Goal: Browse casually: Explore the website without a specific task or goal

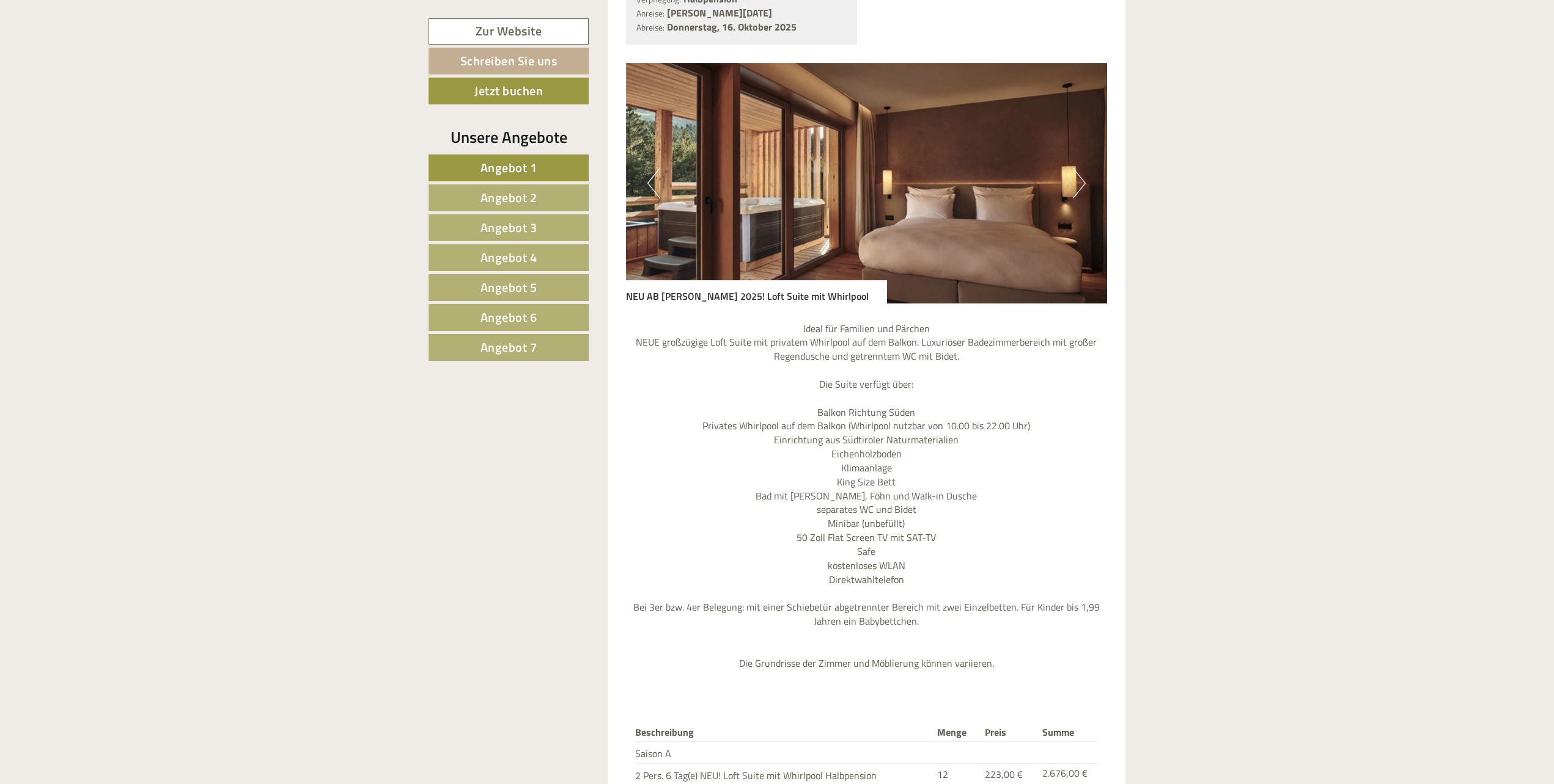
scroll to position [1100, 0]
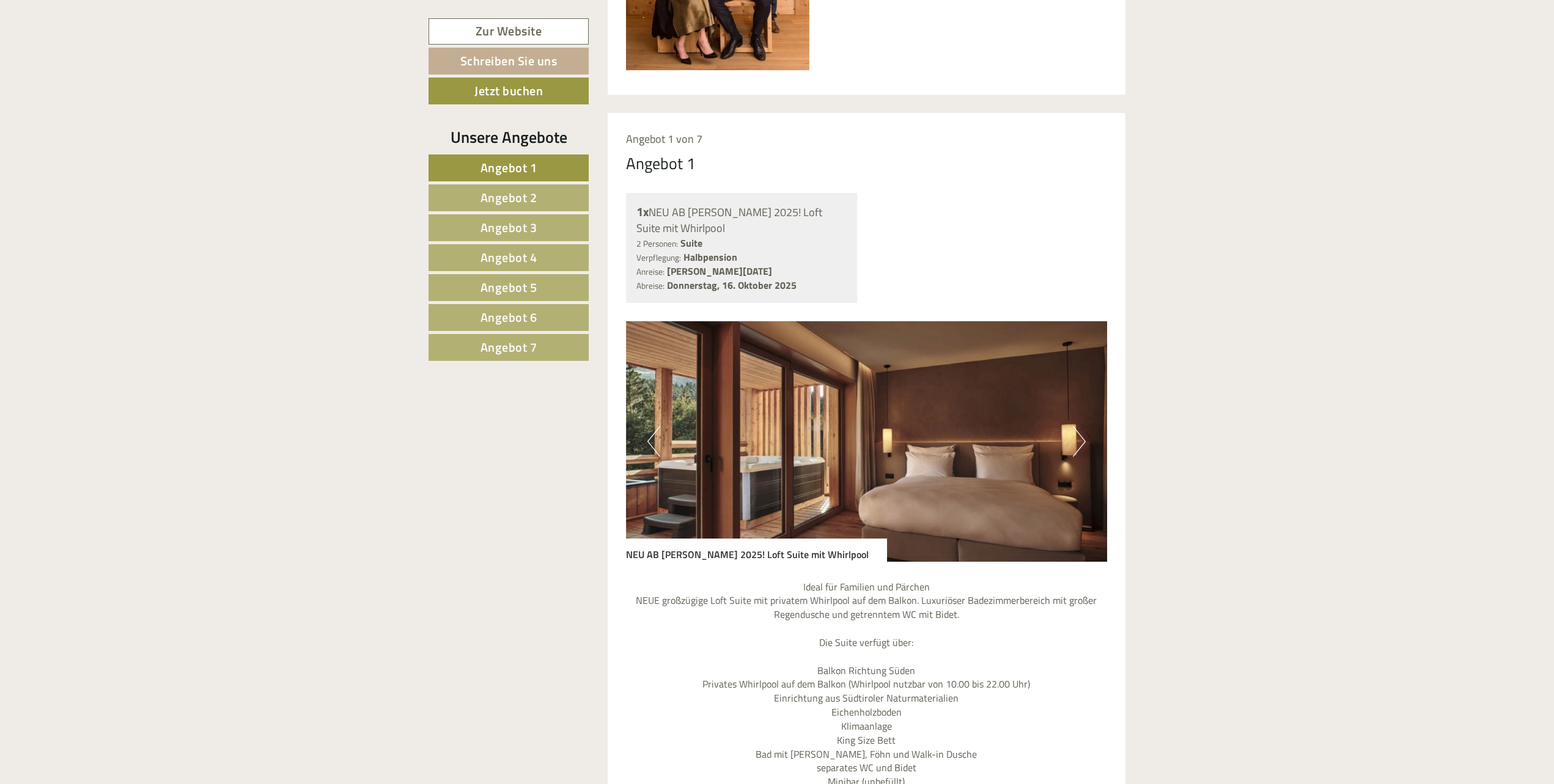
click at [1085, 427] on button "Next" at bounding box center [1079, 441] width 13 height 31
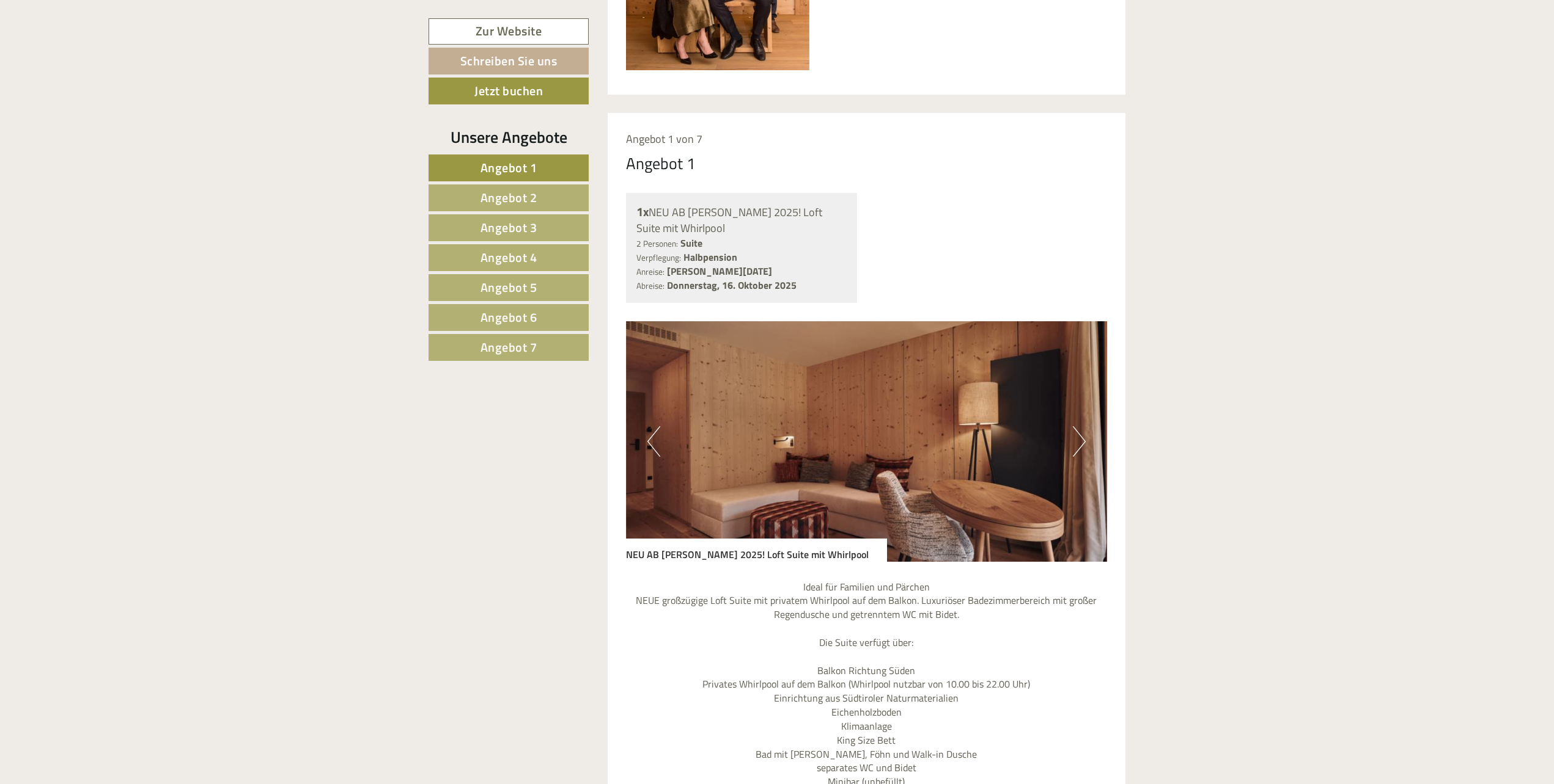
click at [1085, 427] on button "Next" at bounding box center [1079, 441] width 13 height 31
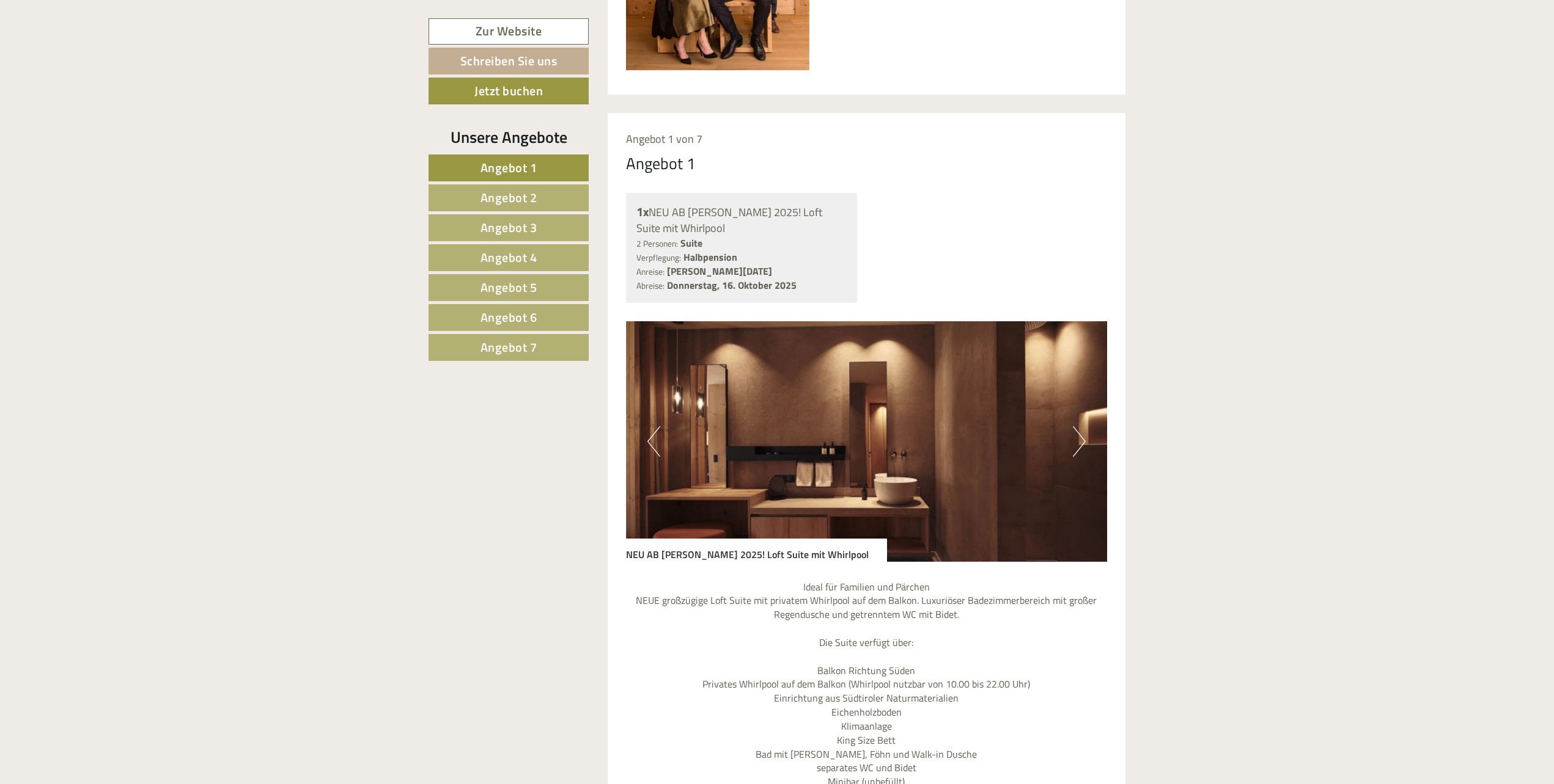
click at [1085, 427] on button "Next" at bounding box center [1079, 441] width 13 height 31
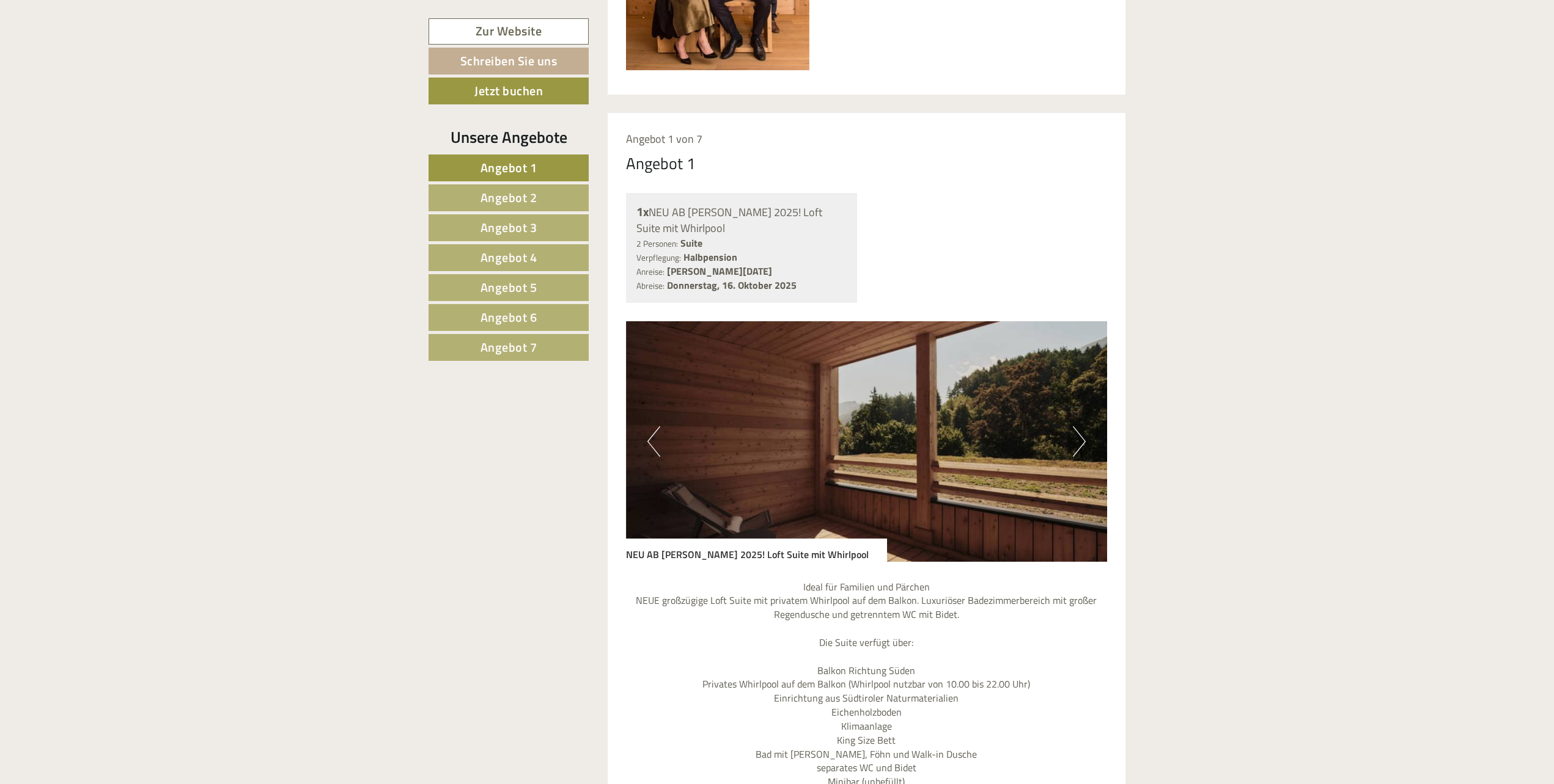
click at [1085, 427] on button "Next" at bounding box center [1079, 441] width 13 height 31
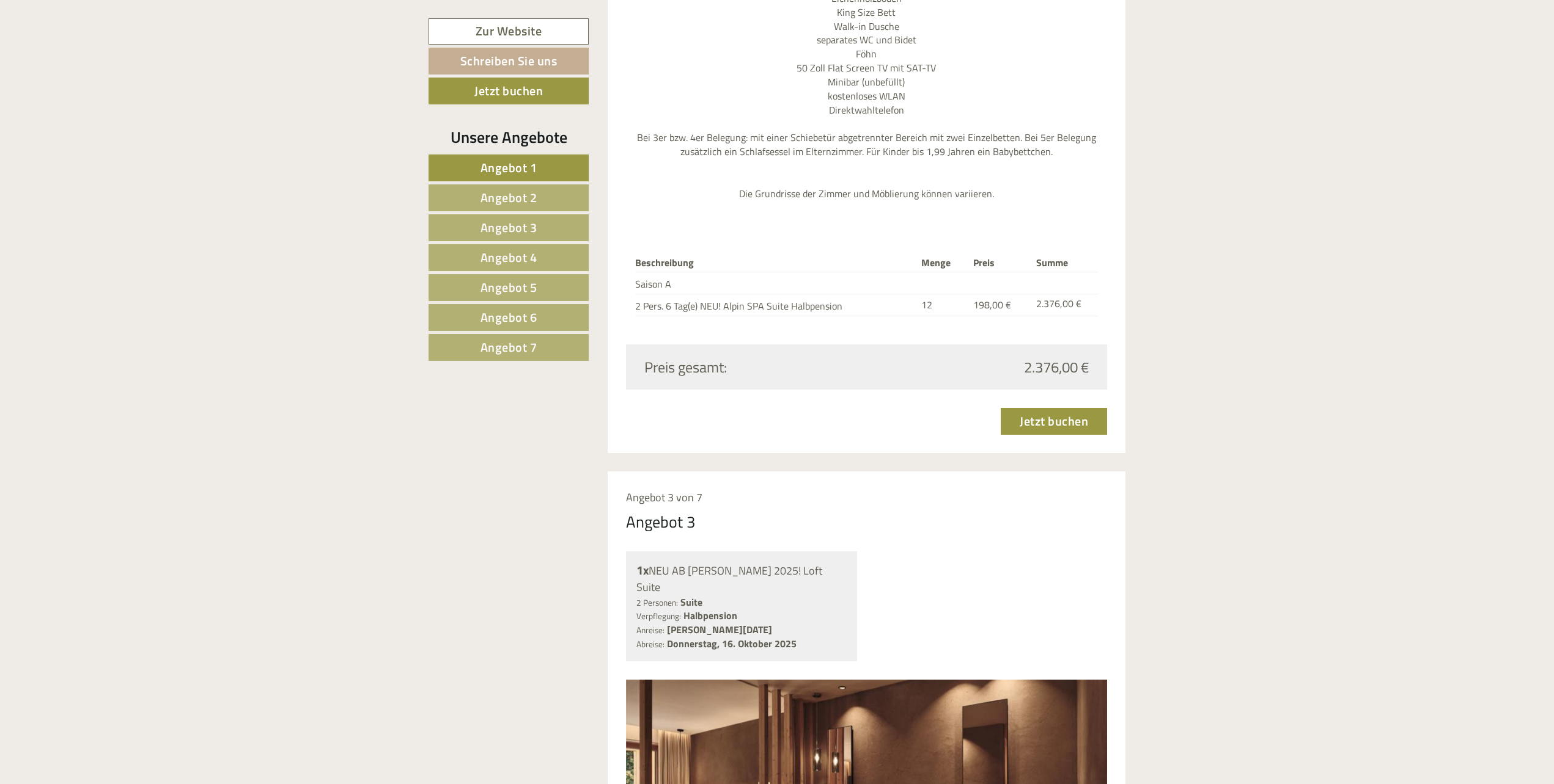
scroll to position [3115, 0]
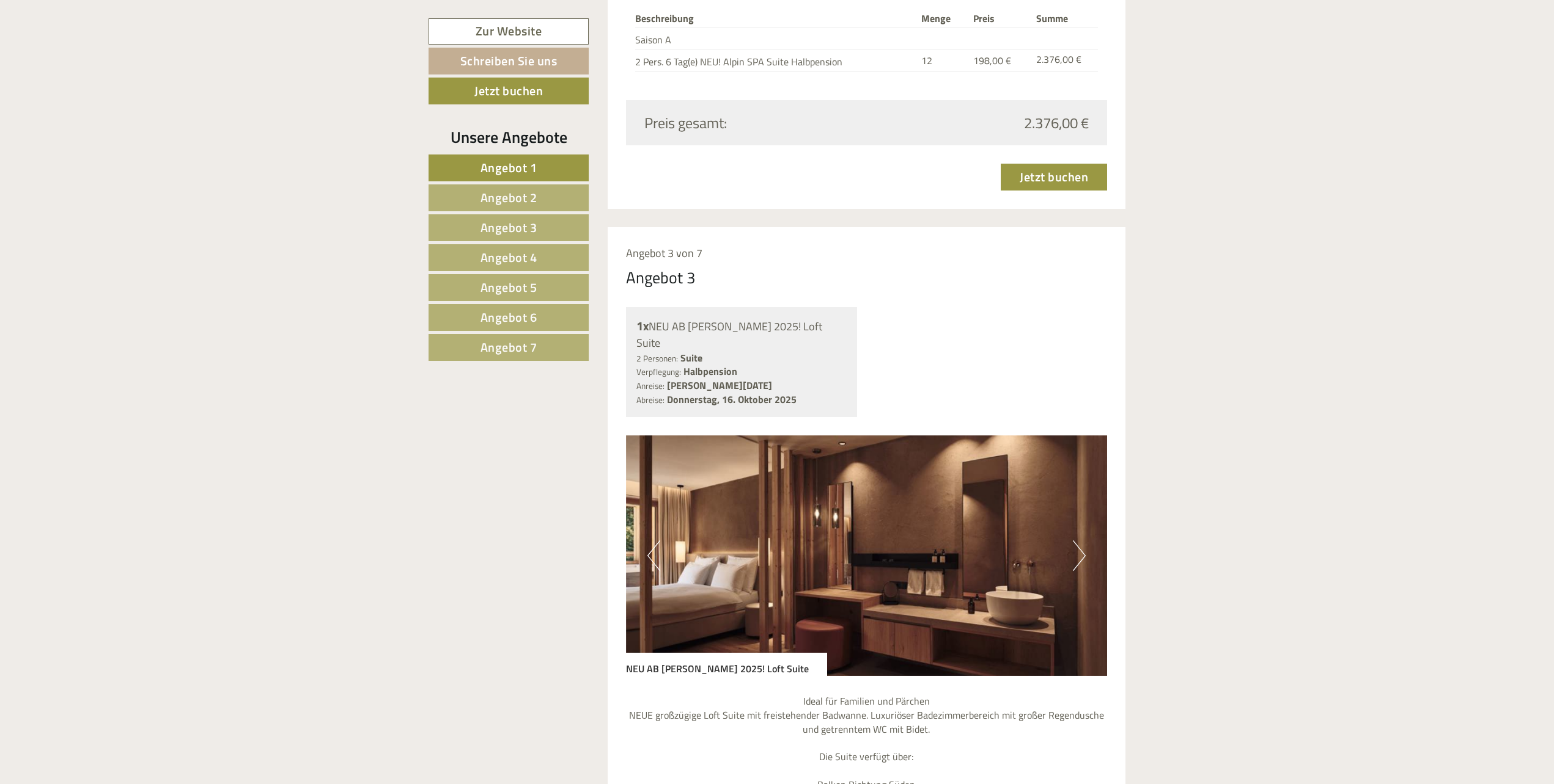
click at [1076, 540] on button "Next" at bounding box center [1079, 555] width 13 height 31
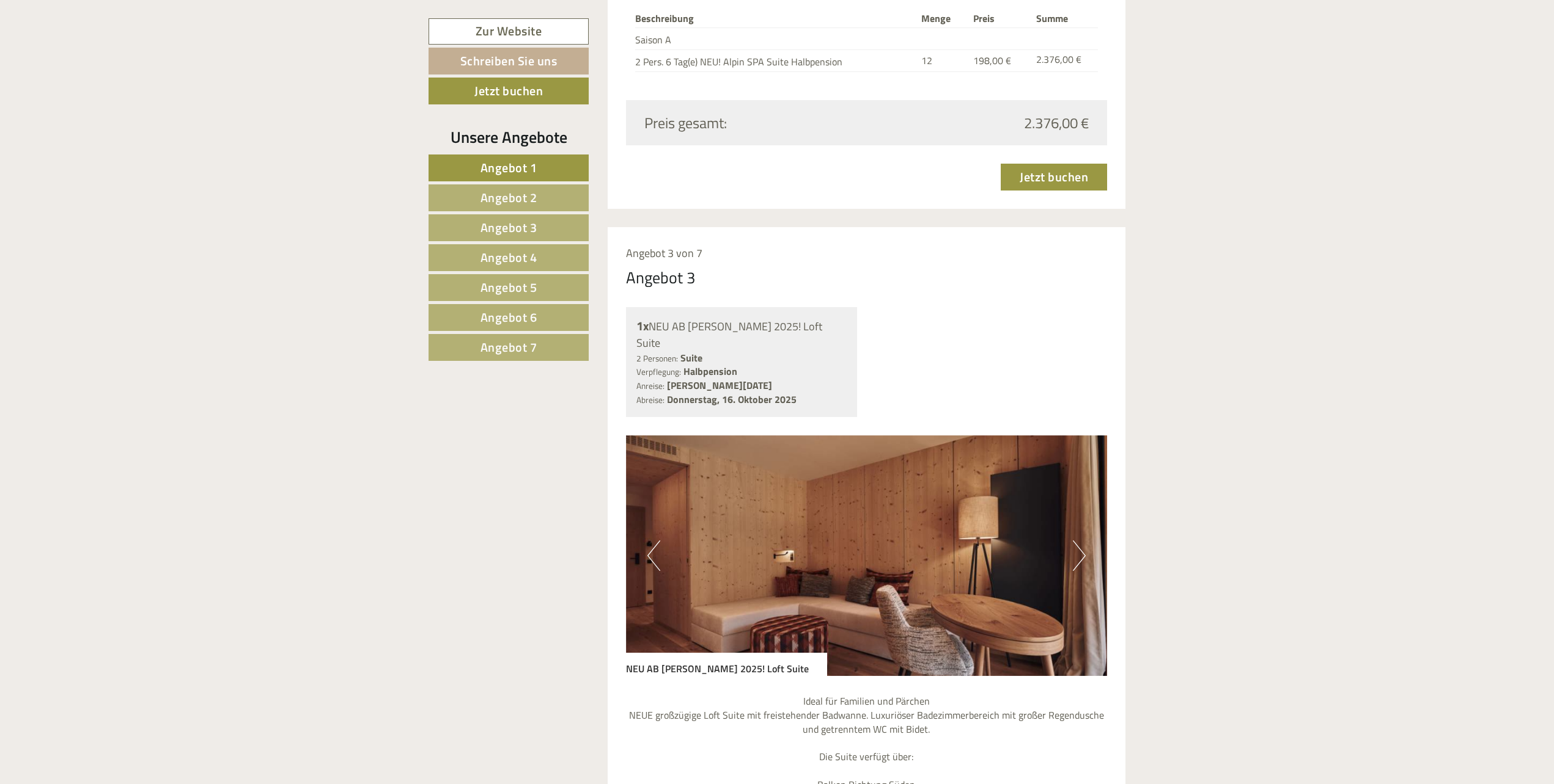
click at [1076, 540] on button "Next" at bounding box center [1079, 555] width 13 height 31
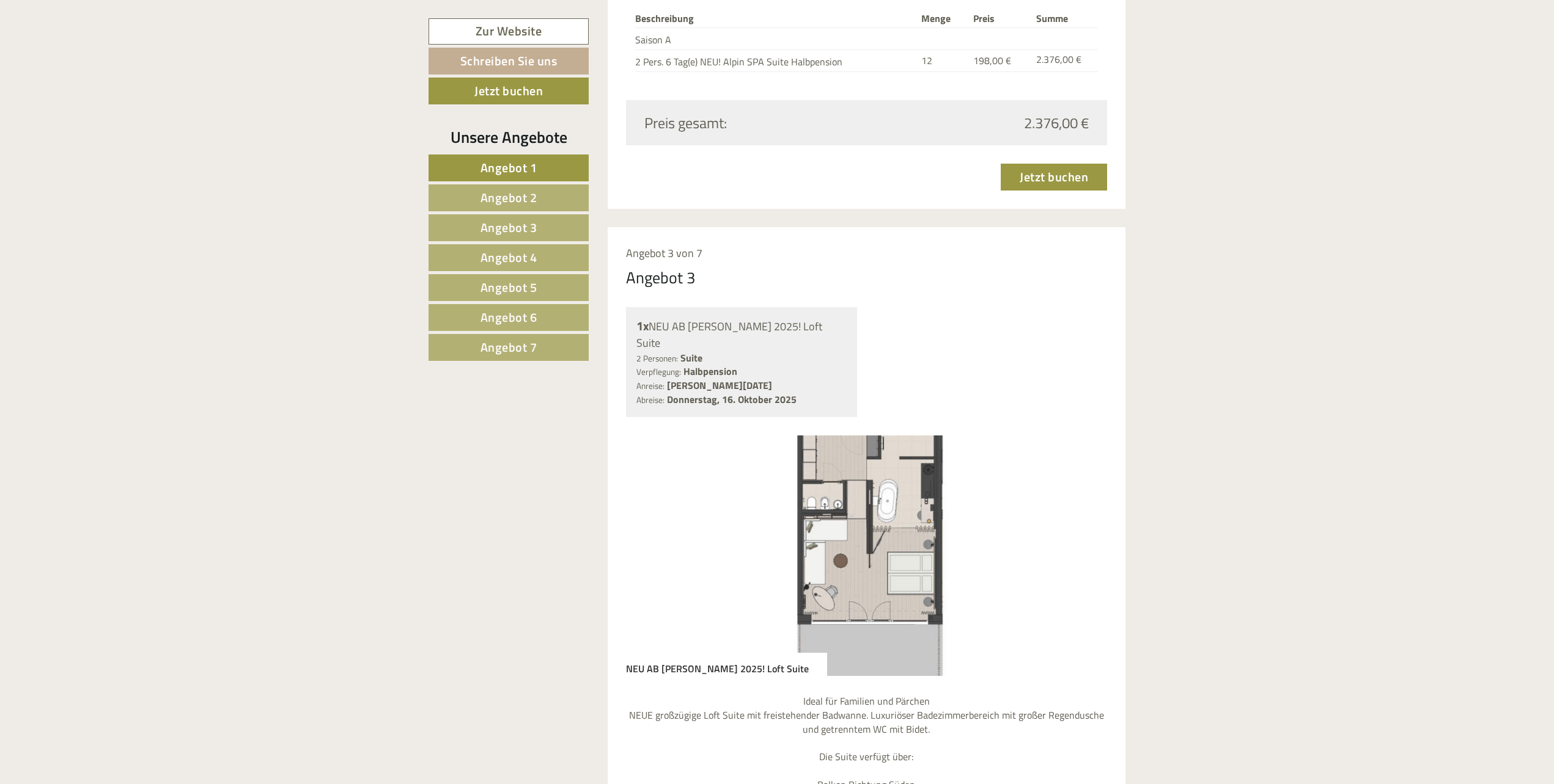
click at [1076, 540] on button "Next" at bounding box center [1079, 555] width 13 height 31
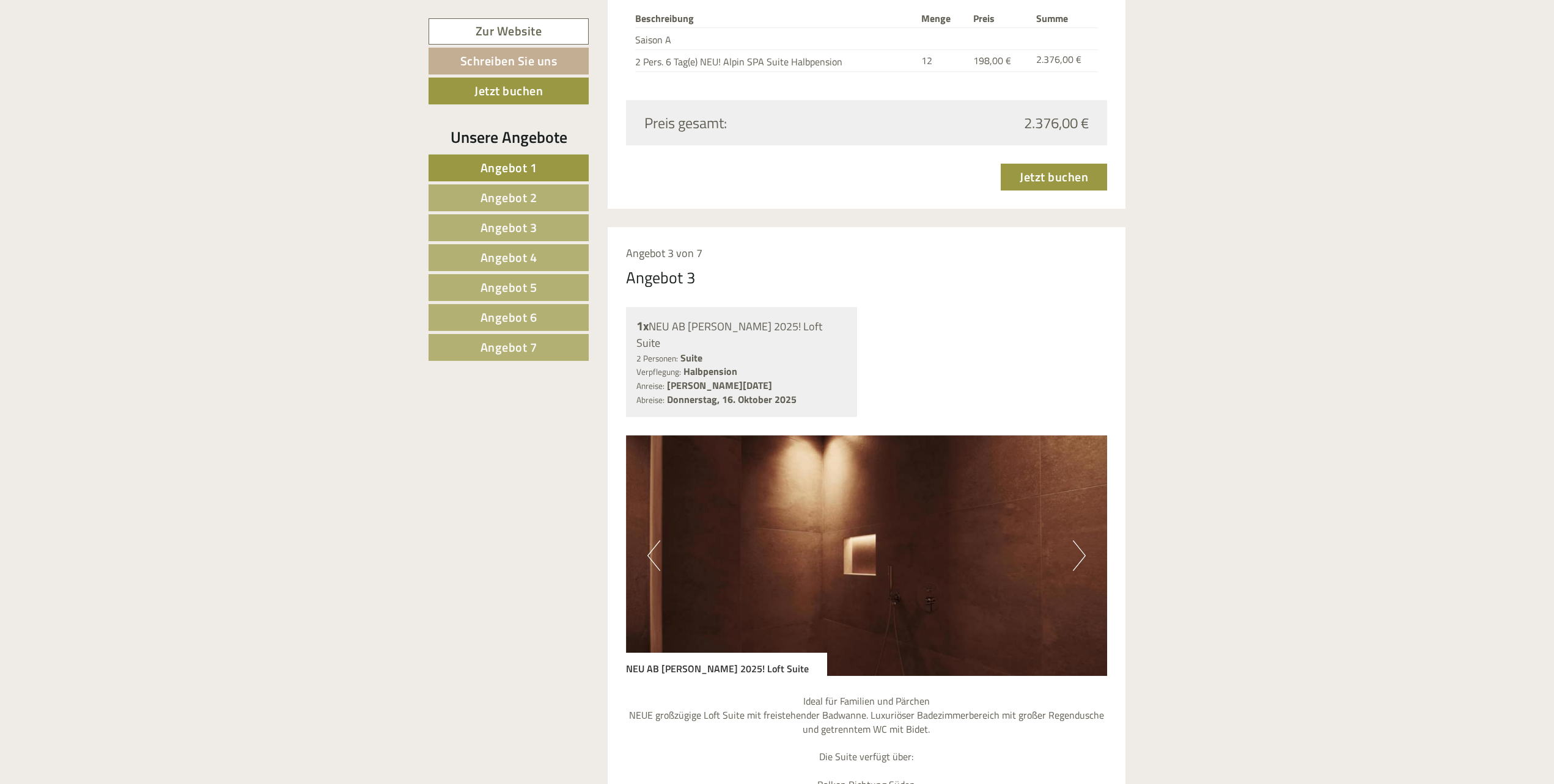
click at [1100, 527] on img at bounding box center [867, 556] width 482 height 241
click at [1086, 516] on img at bounding box center [867, 556] width 482 height 241
click at [1082, 540] on button "Next" at bounding box center [1079, 555] width 13 height 31
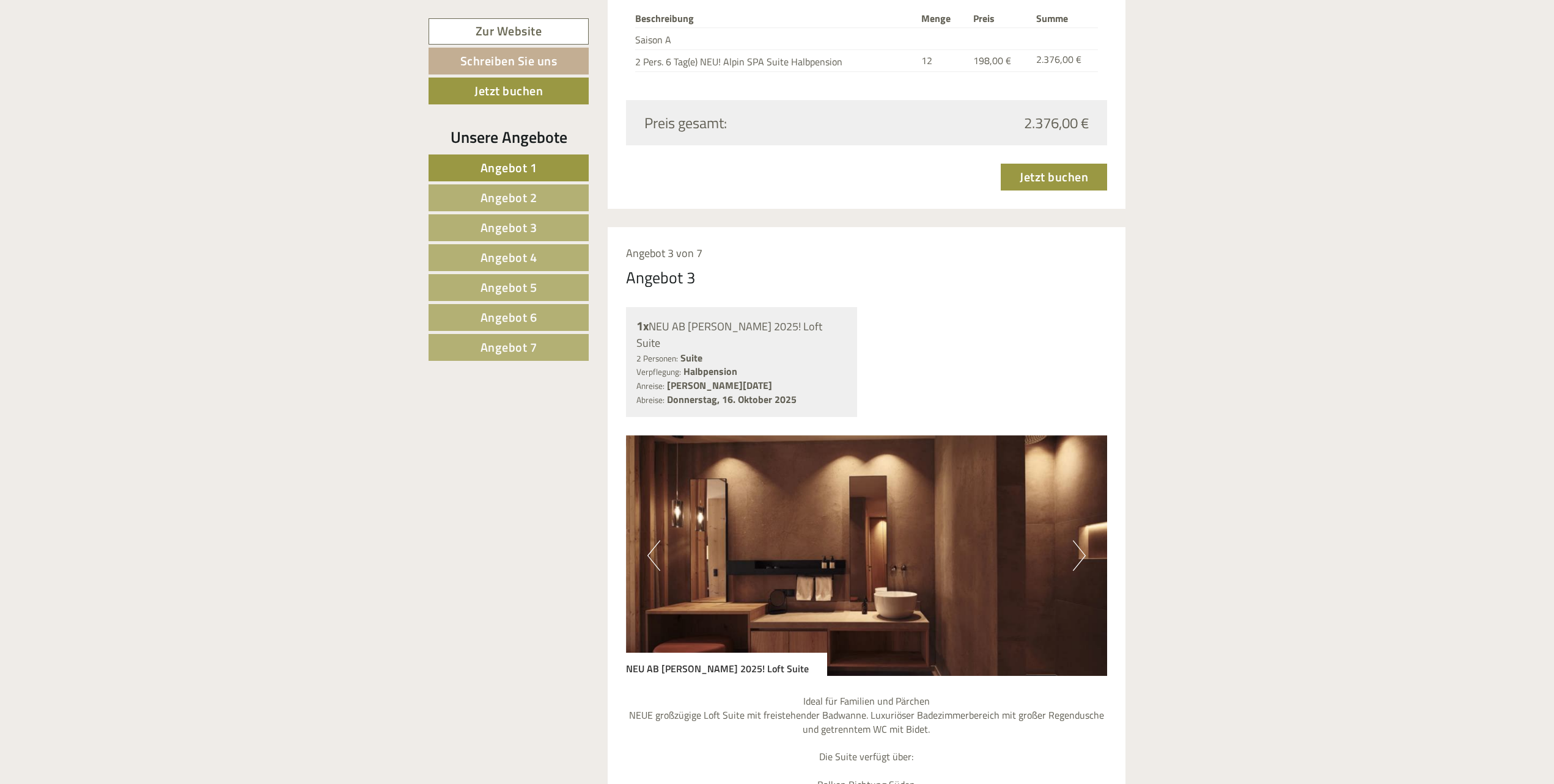
click at [1082, 540] on button "Next" at bounding box center [1079, 555] width 13 height 31
